Goal: Information Seeking & Learning: Learn about a topic

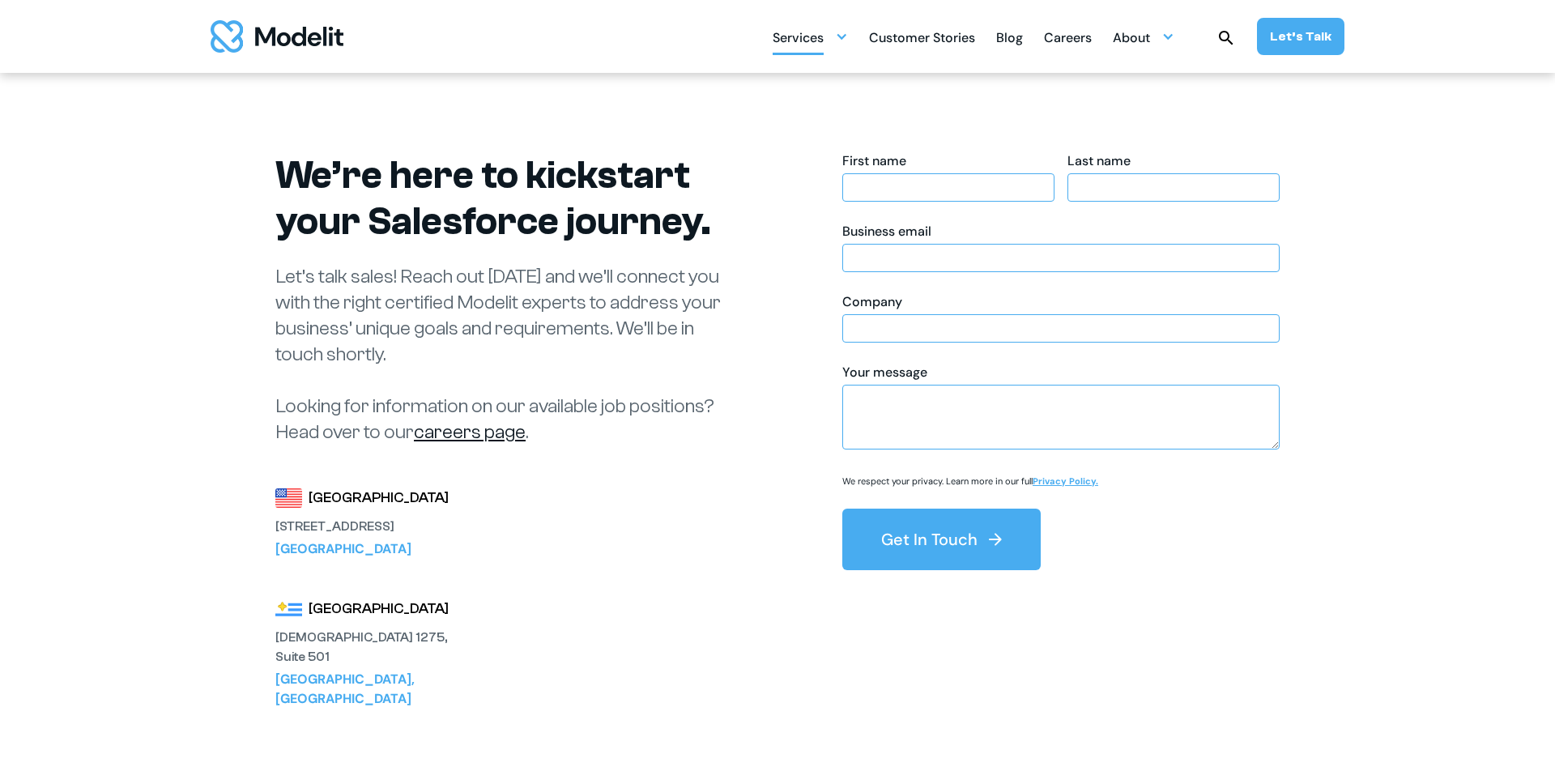
click at [837, 44] on div "Services" at bounding box center [810, 36] width 76 height 31
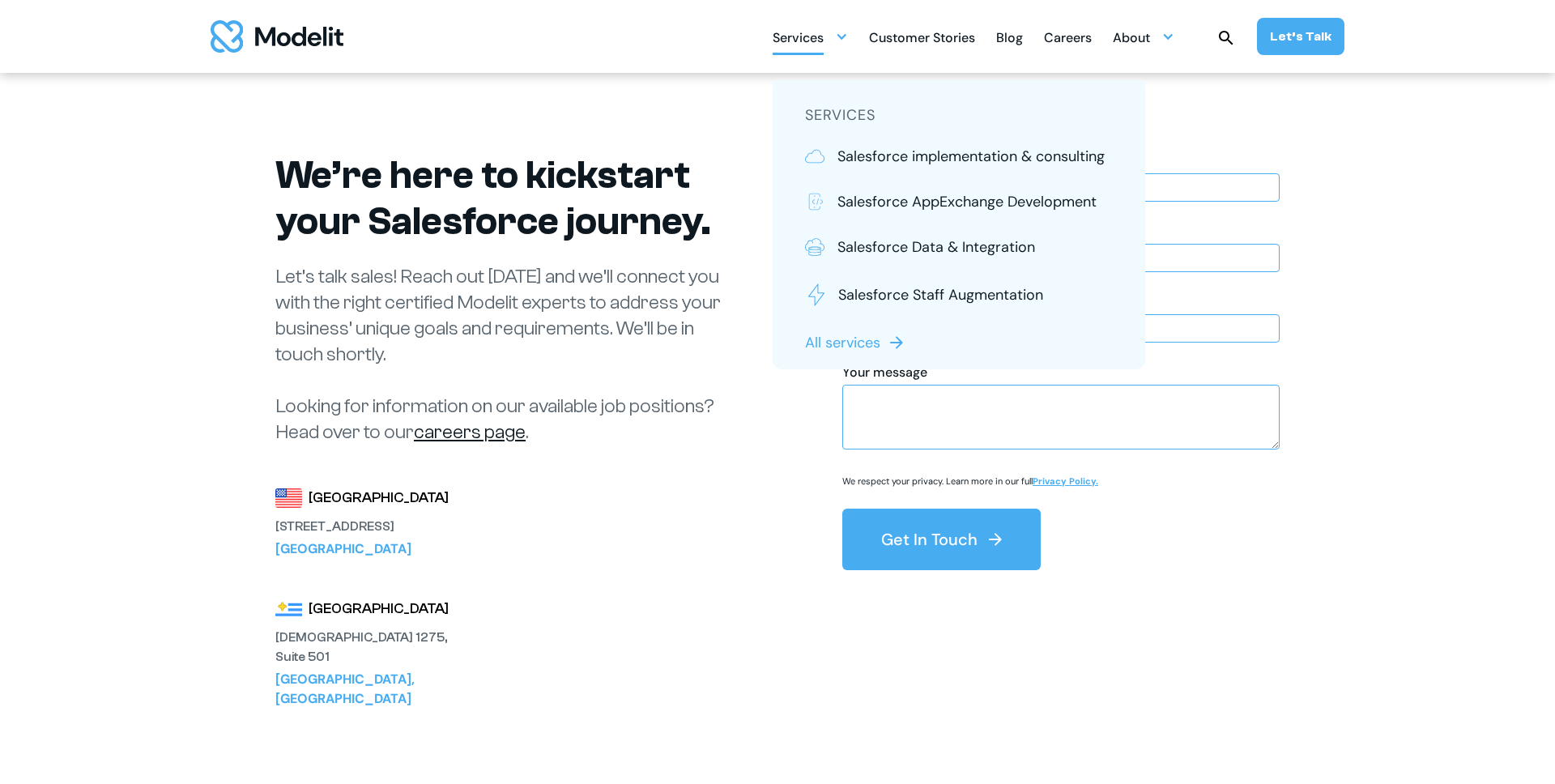
click at [1074, 48] on div "Careers" at bounding box center [1068, 38] width 48 height 31
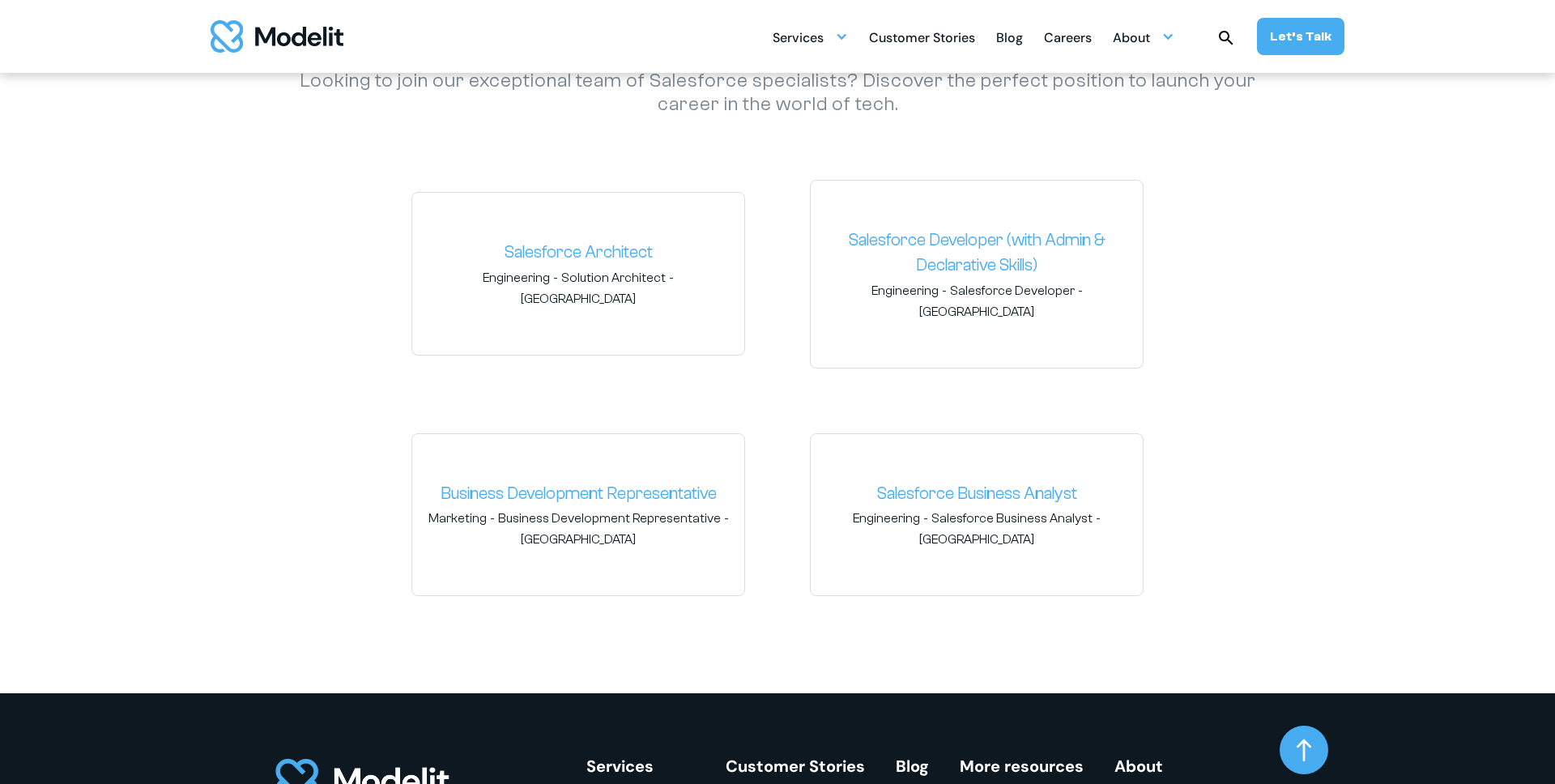
scroll to position [2438, 0]
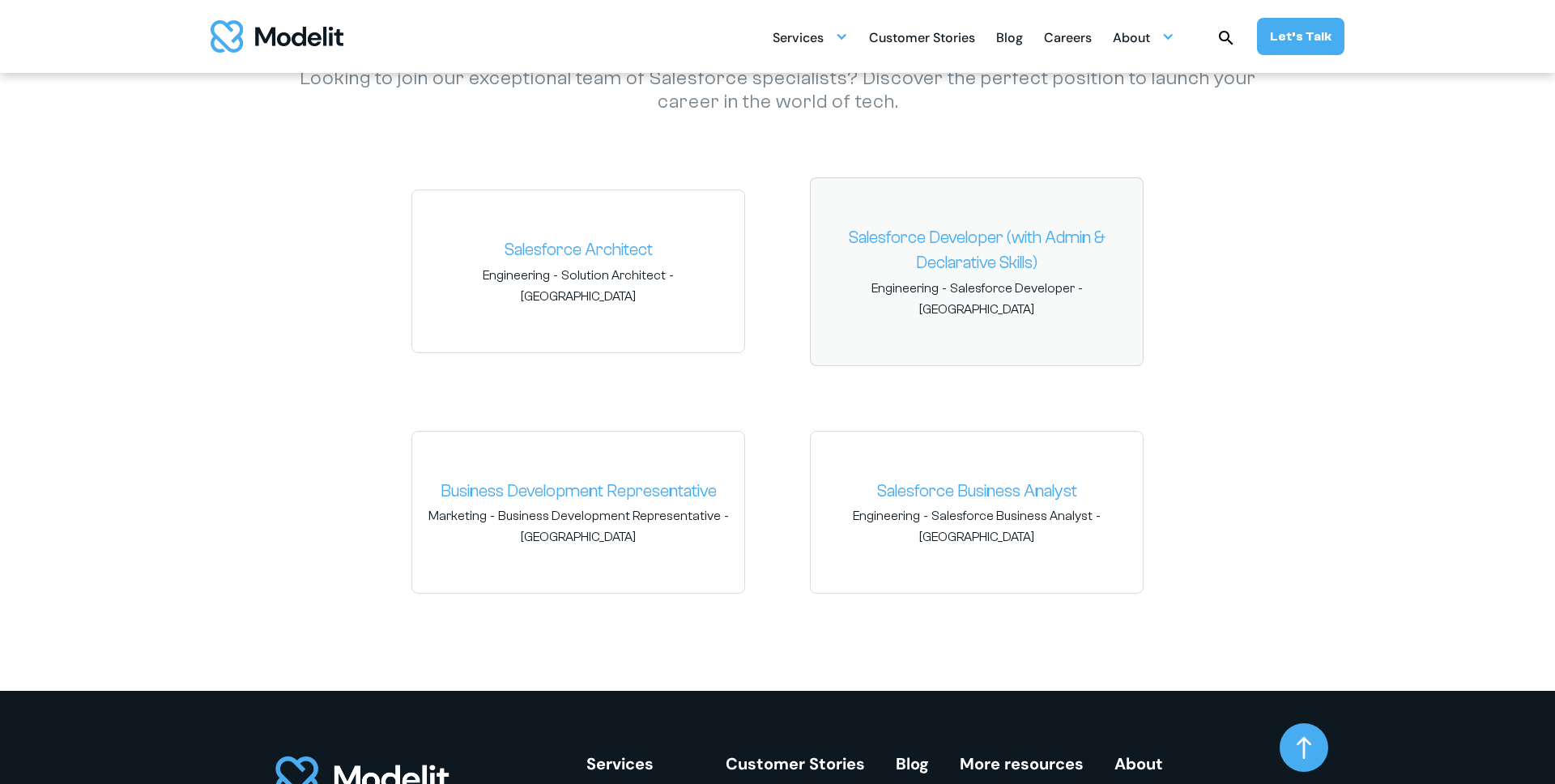
click at [942, 244] on link "Salesforce Developer (with Admin & Declarative Skills)" at bounding box center [976, 250] width 306 height 51
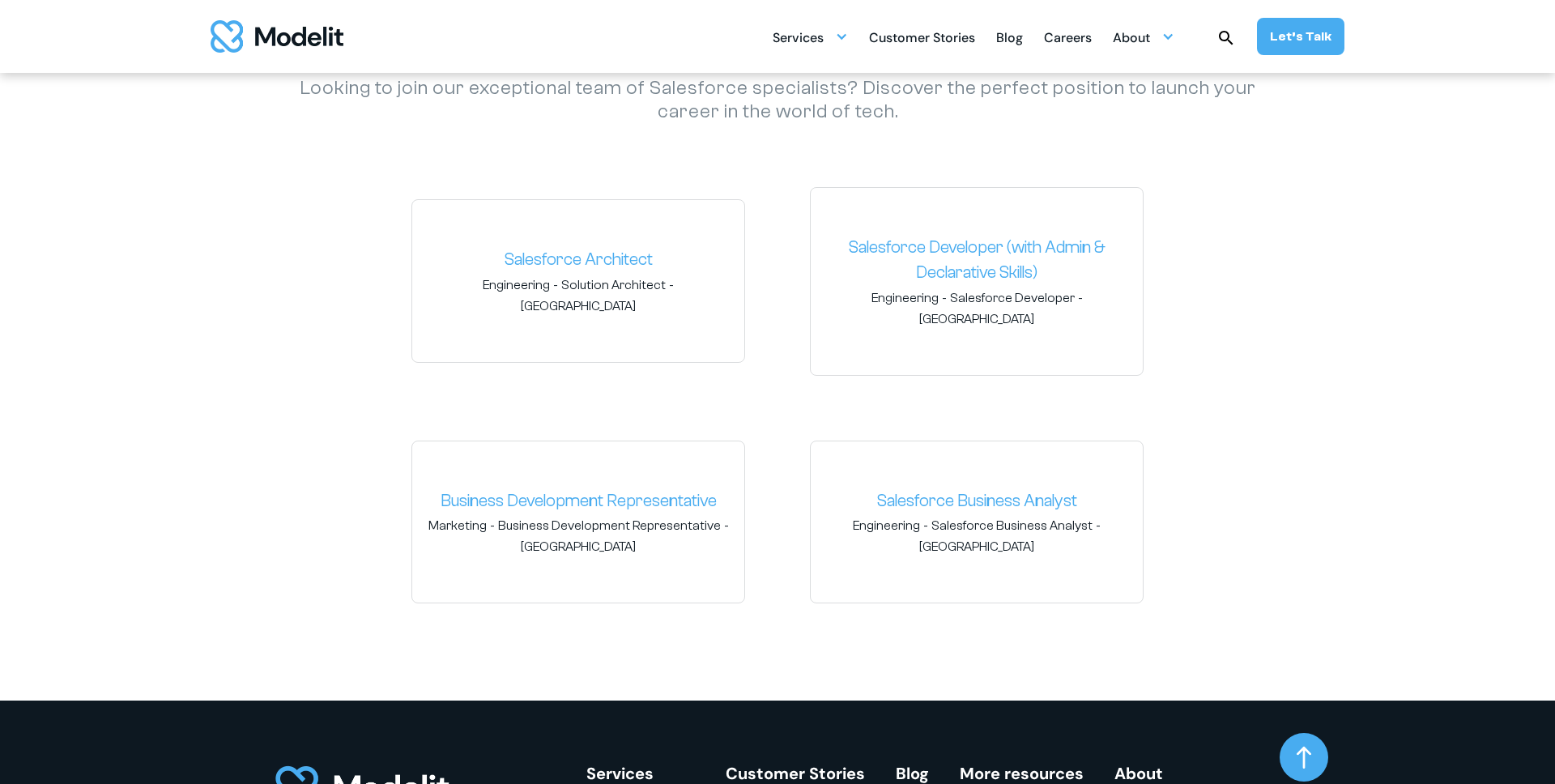
scroll to position [2426, 0]
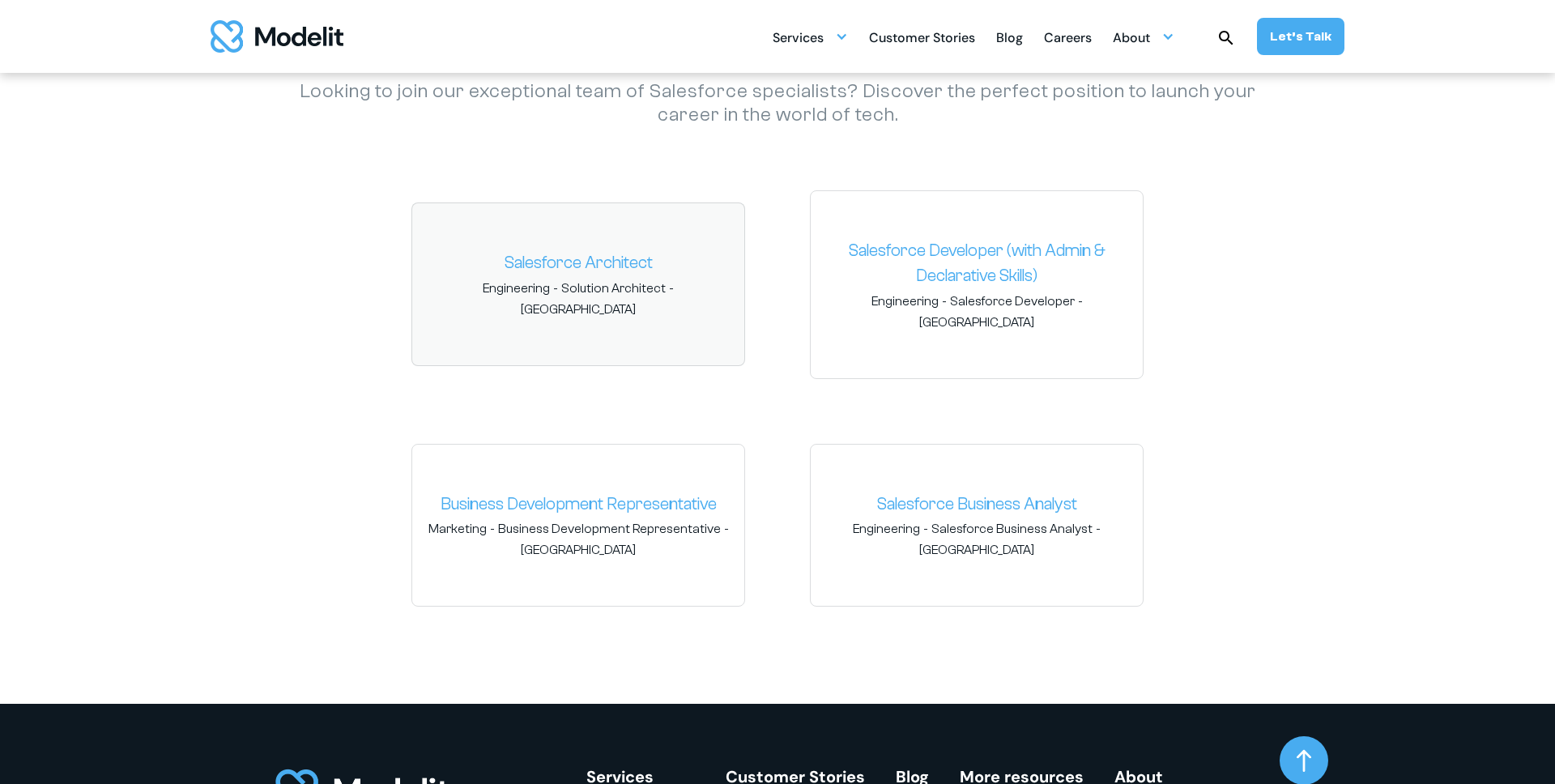
click at [576, 276] on div "Salesforce Architect Engineering - Solution Architect - Uruguay Uruguay, Argent…" at bounding box center [578, 284] width 334 height 164
click at [573, 263] on link "Salesforce Architect" at bounding box center [579, 263] width 306 height 26
